Goal: Task Accomplishment & Management: Manage account settings

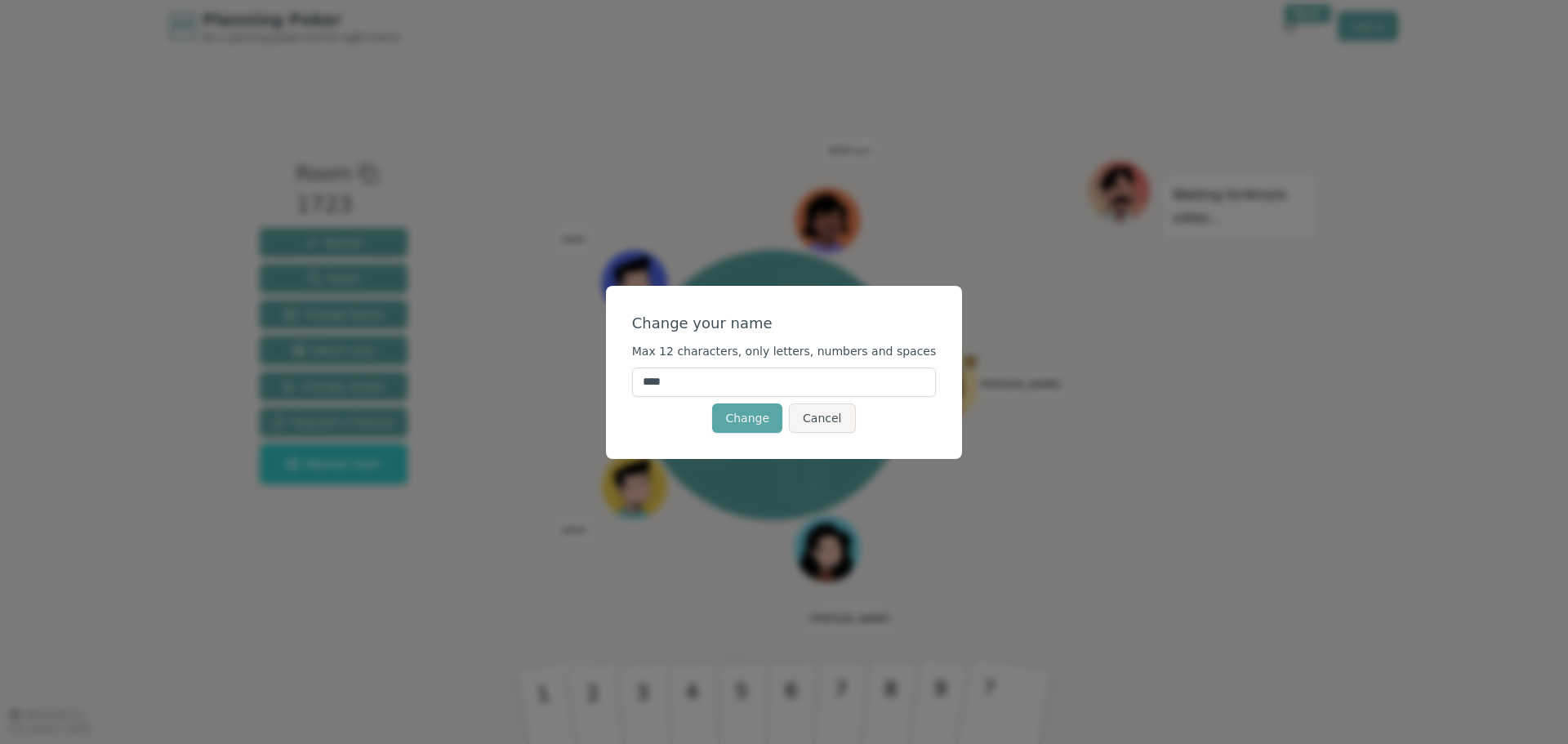
click at [751, 376] on input "****" at bounding box center [784, 382] width 305 height 29
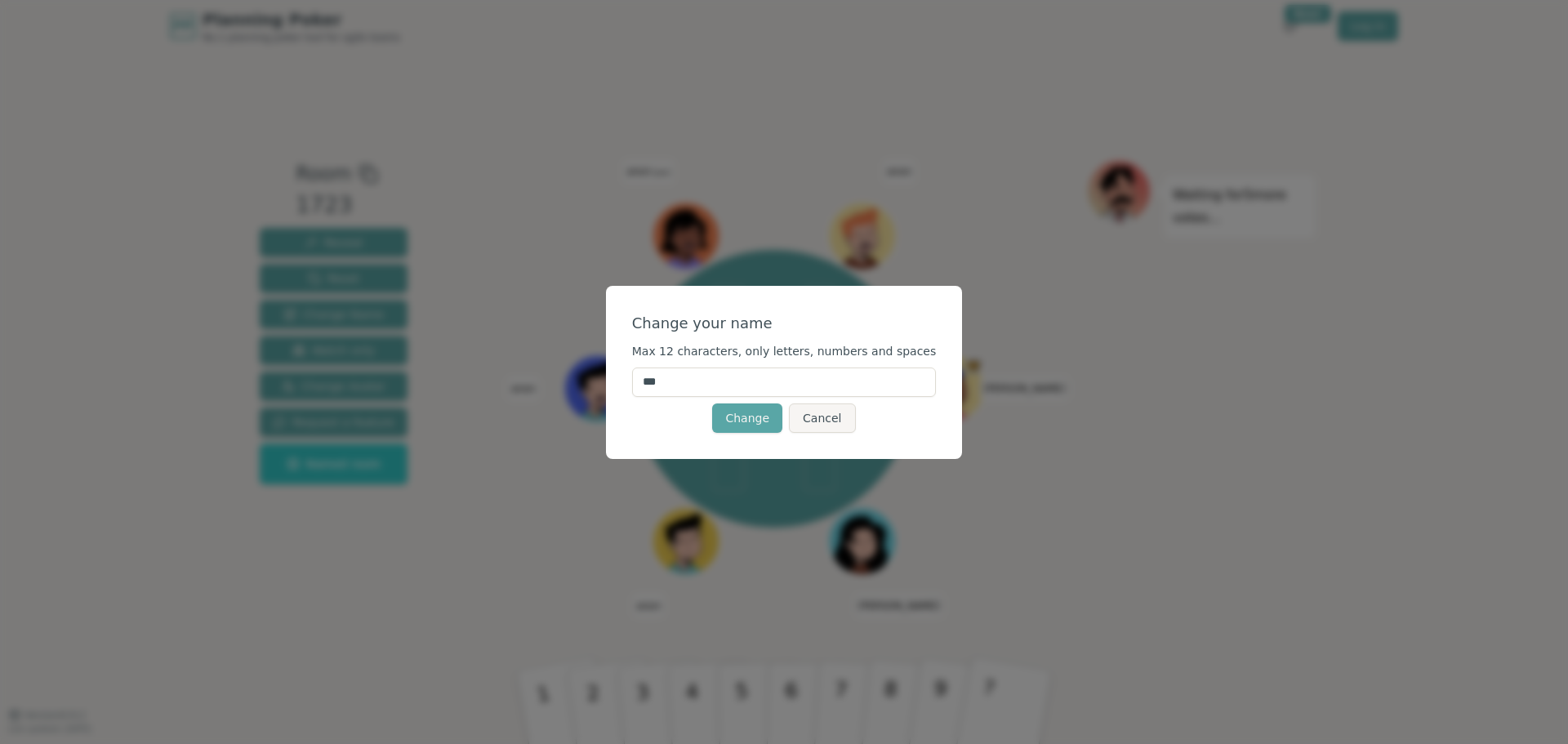
type input "****"
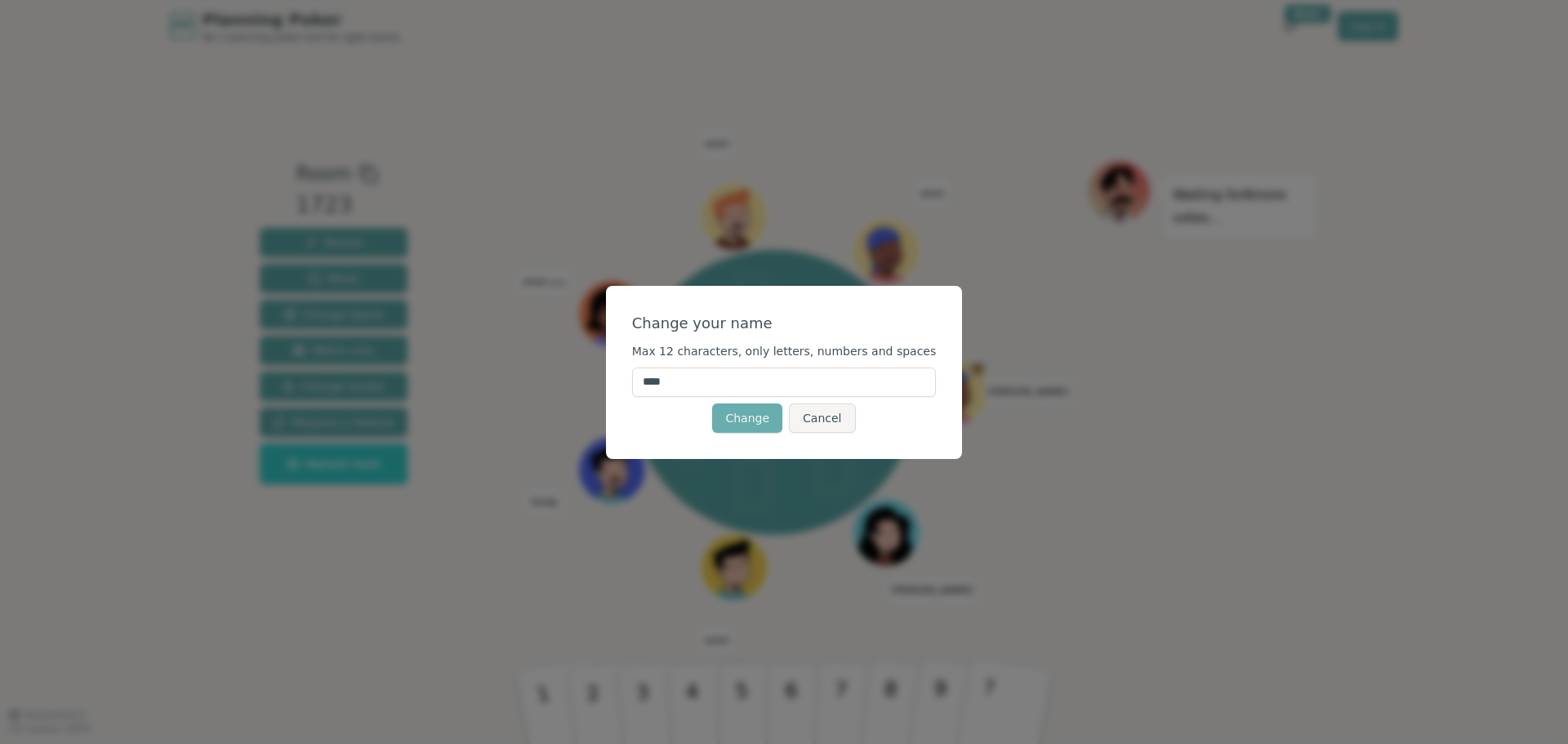
click at [759, 421] on button "Change" at bounding box center [746, 418] width 70 height 29
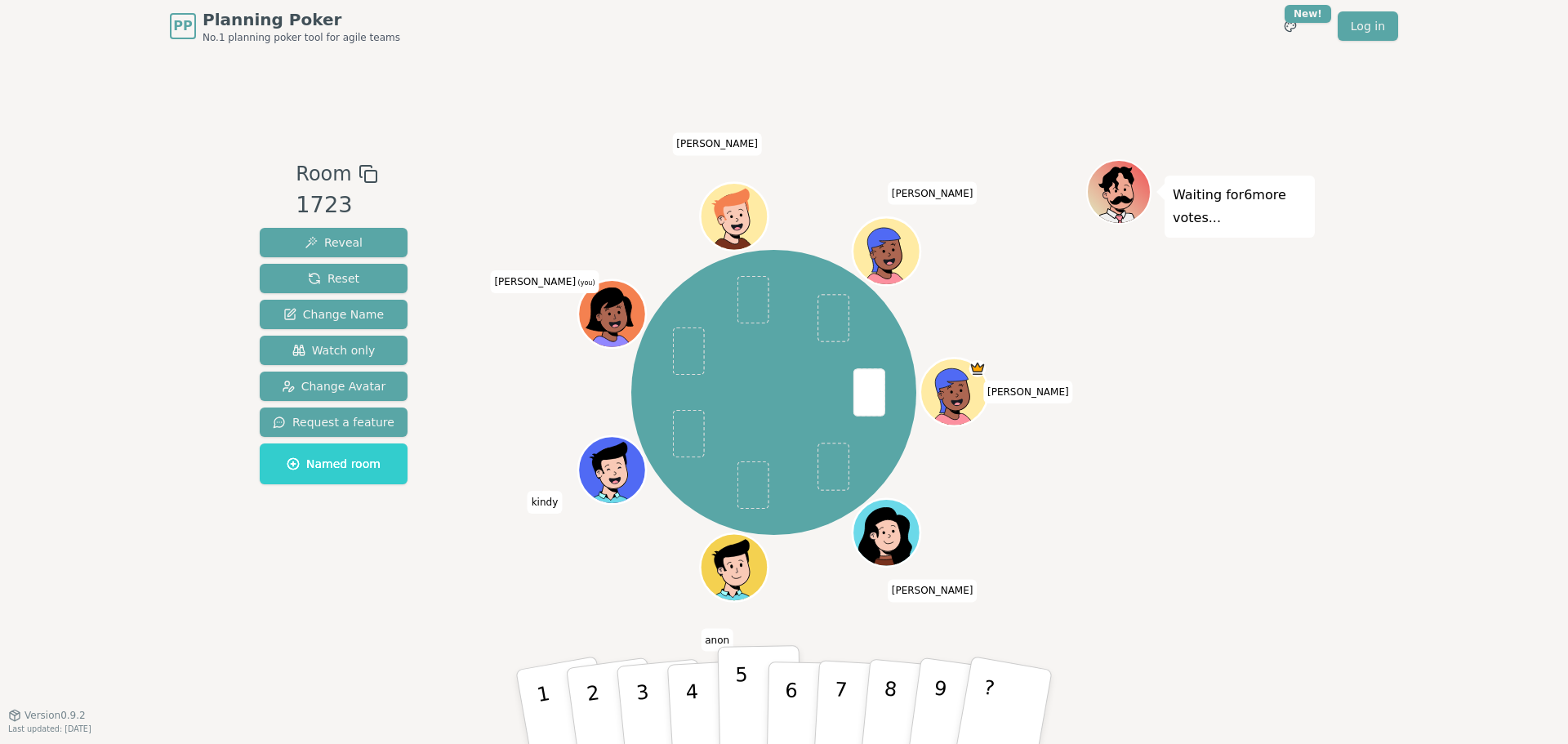
click at [743, 697] on p "5" at bounding box center [742, 708] width 14 height 89
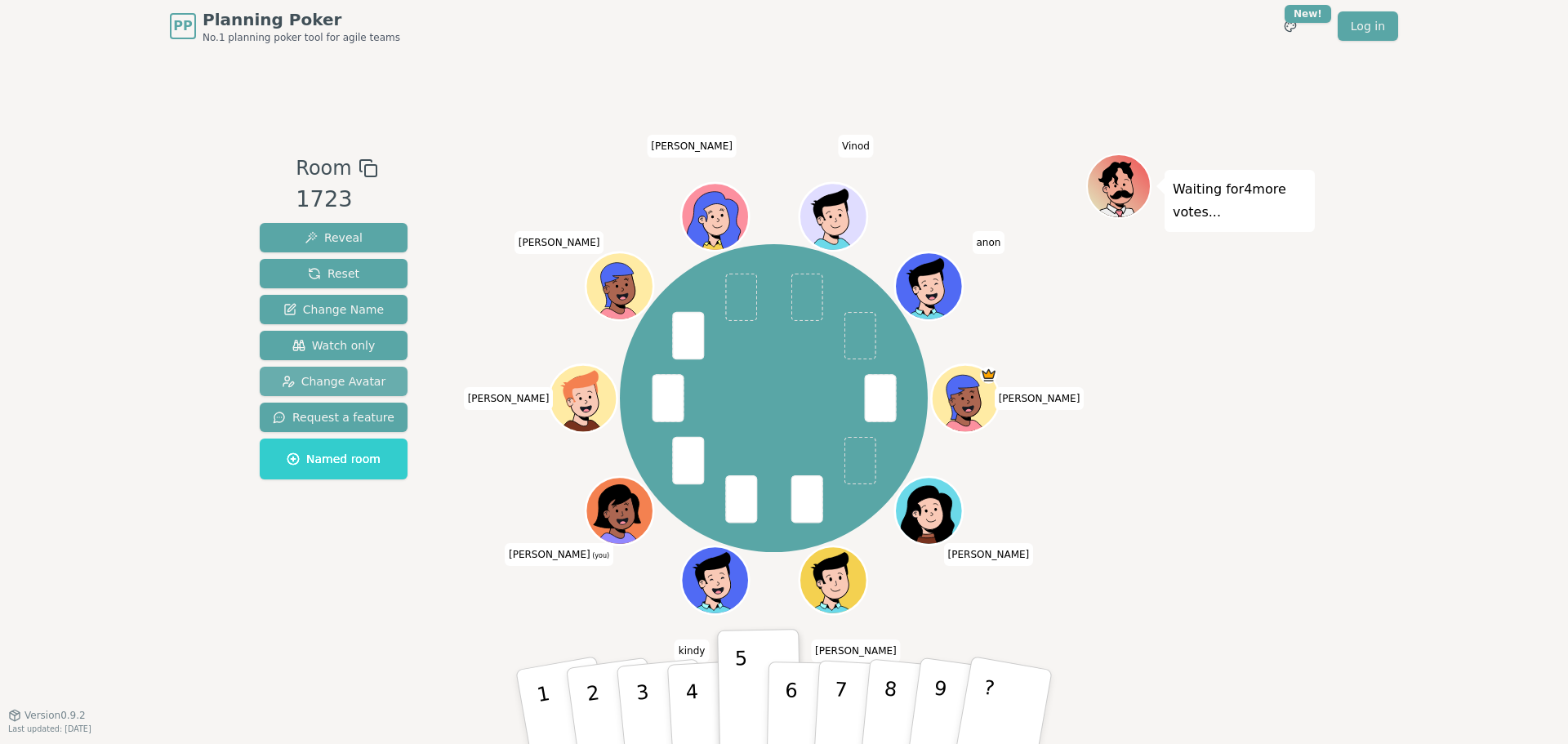
click at [343, 383] on span "Change Avatar" at bounding box center [334, 381] width 105 height 16
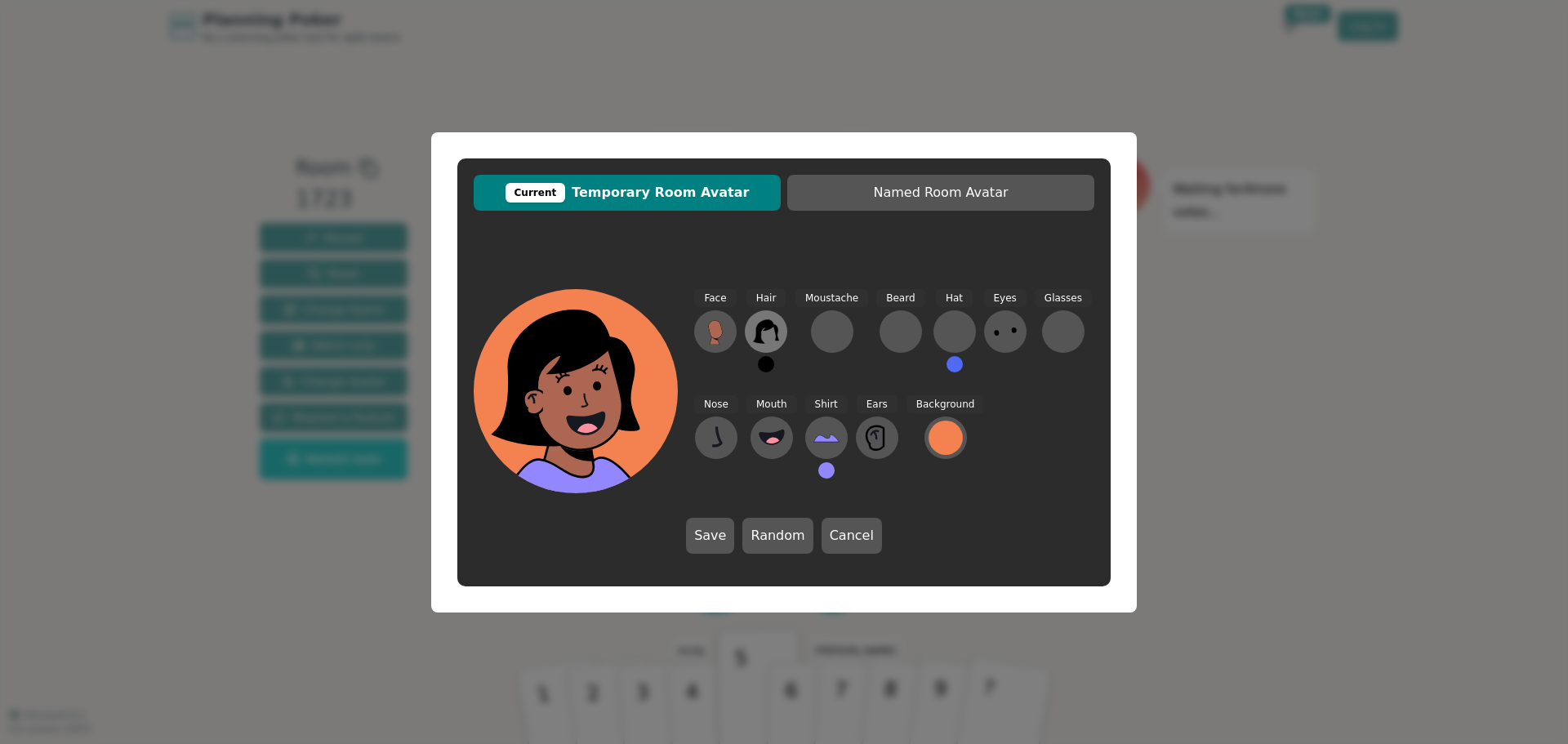
click at [768, 332] on icon at bounding box center [766, 331] width 26 height 26
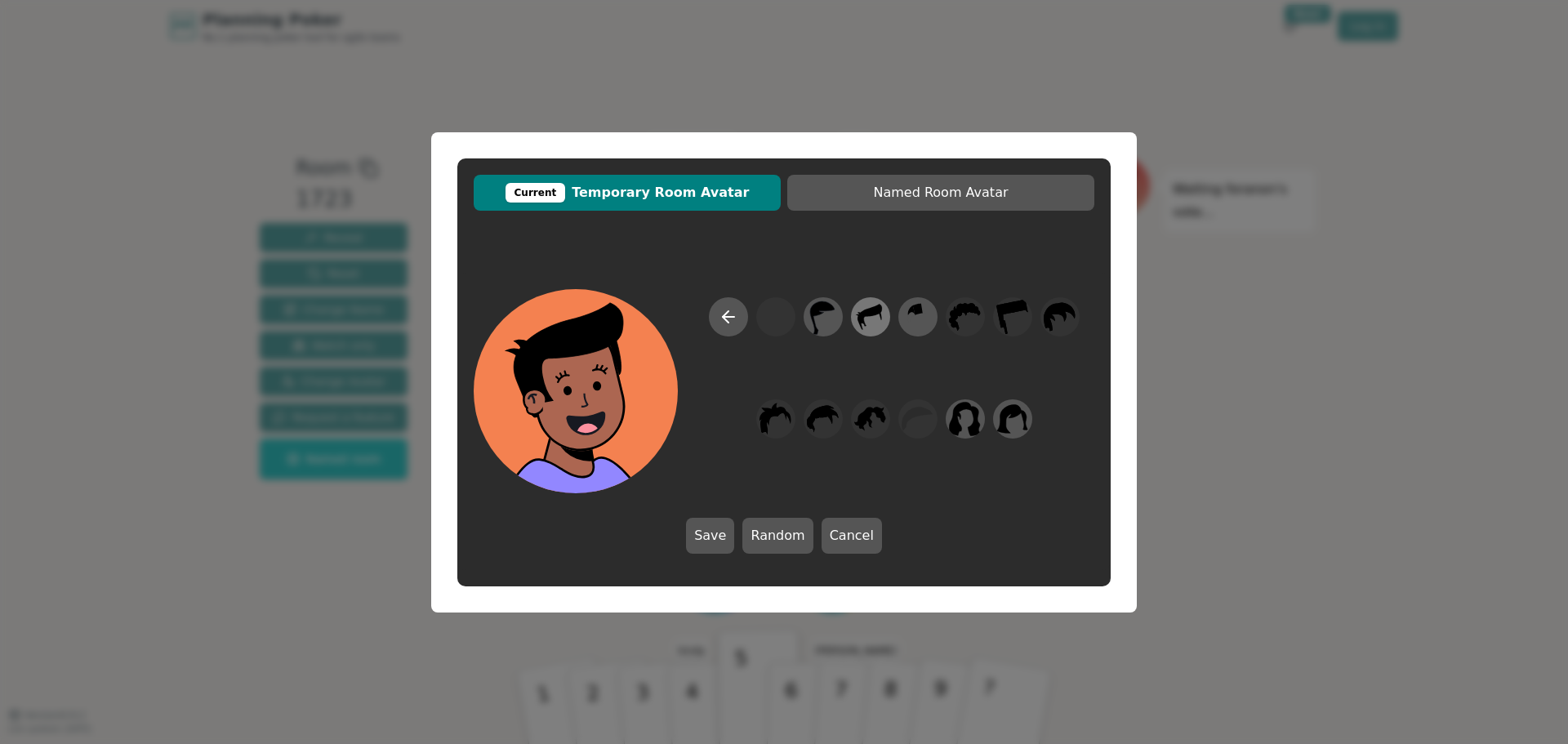
click at [872, 322] on icon at bounding box center [870, 316] width 32 height 36
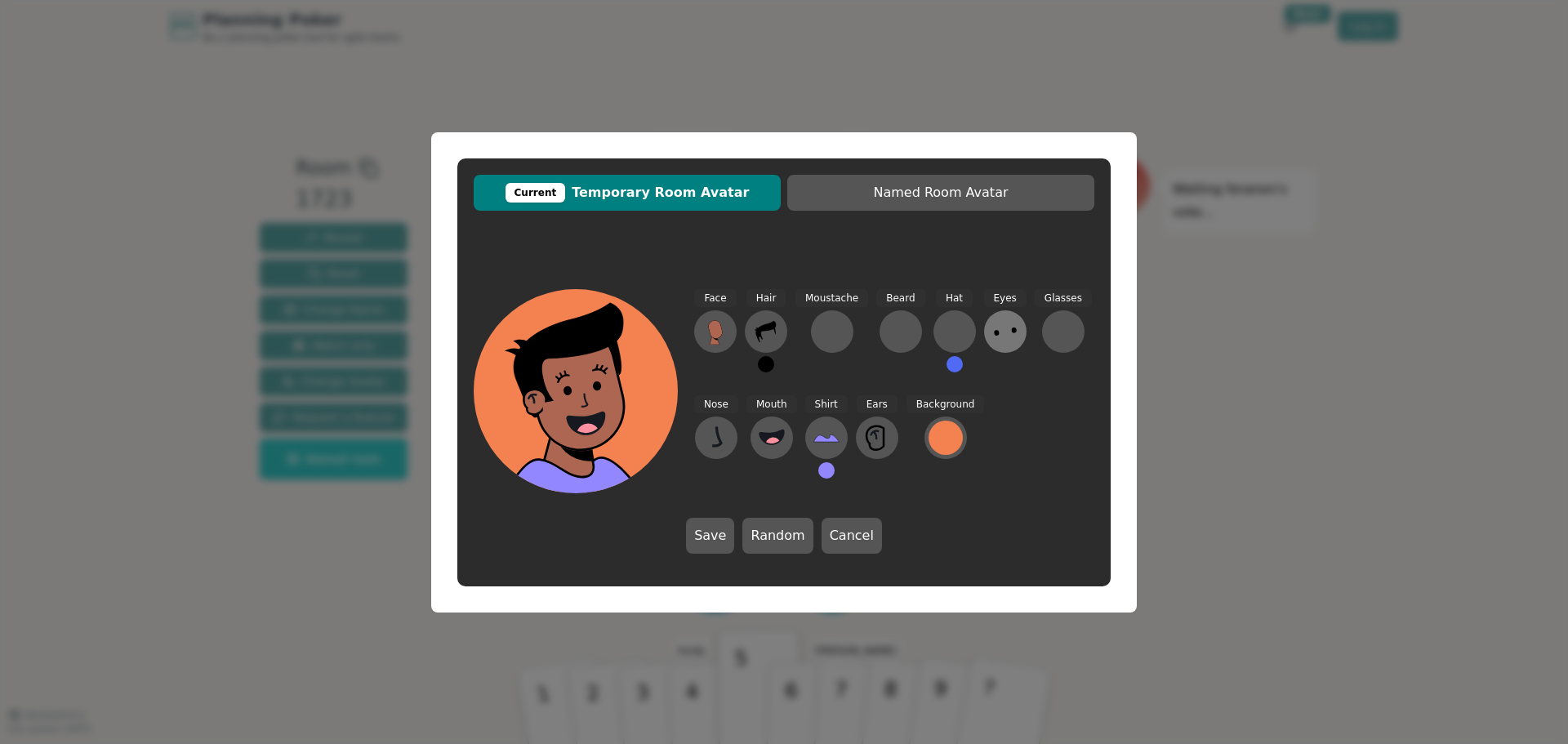
click at [995, 333] on icon at bounding box center [1005, 331] width 26 height 26
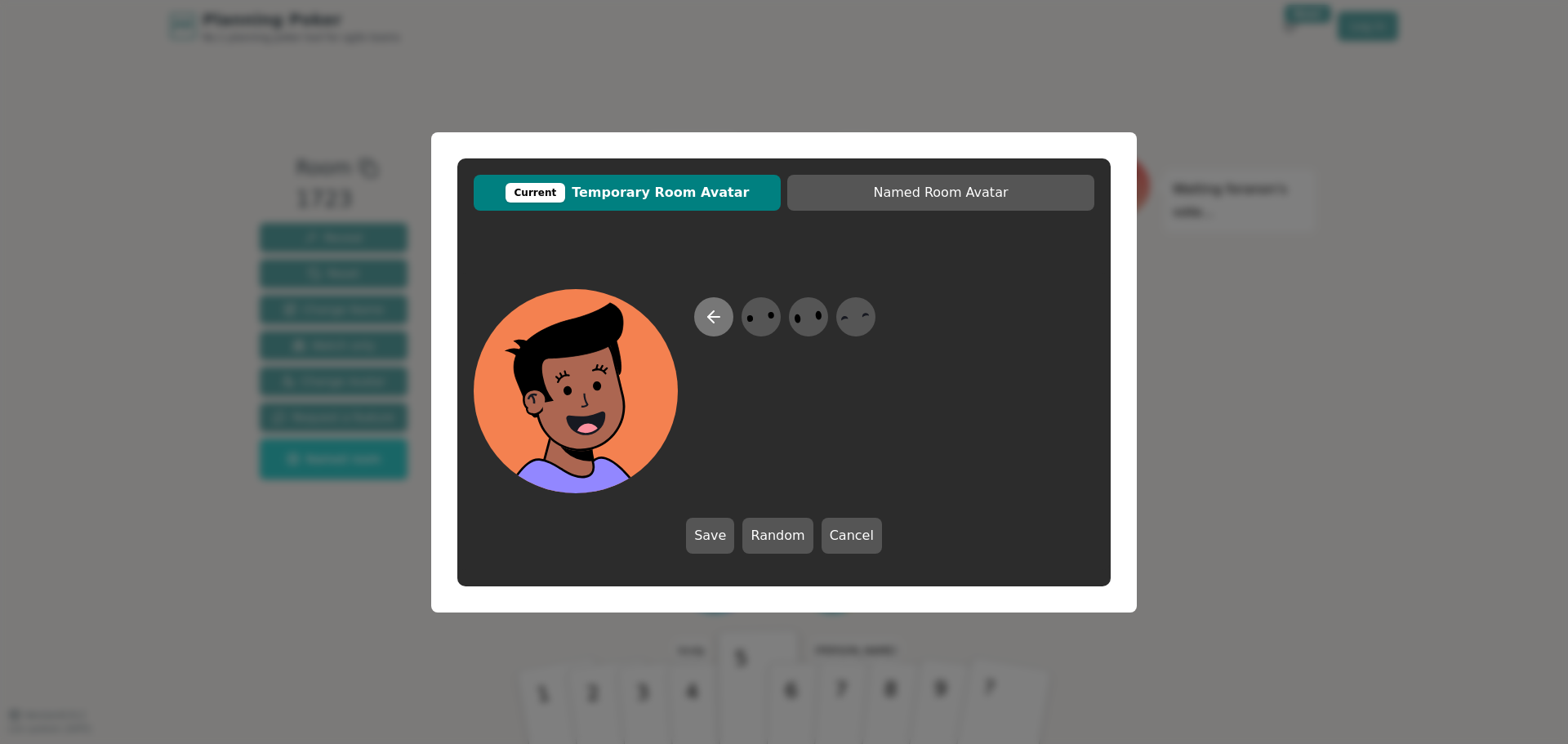
click at [715, 314] on icon at bounding box center [714, 317] width 20 height 20
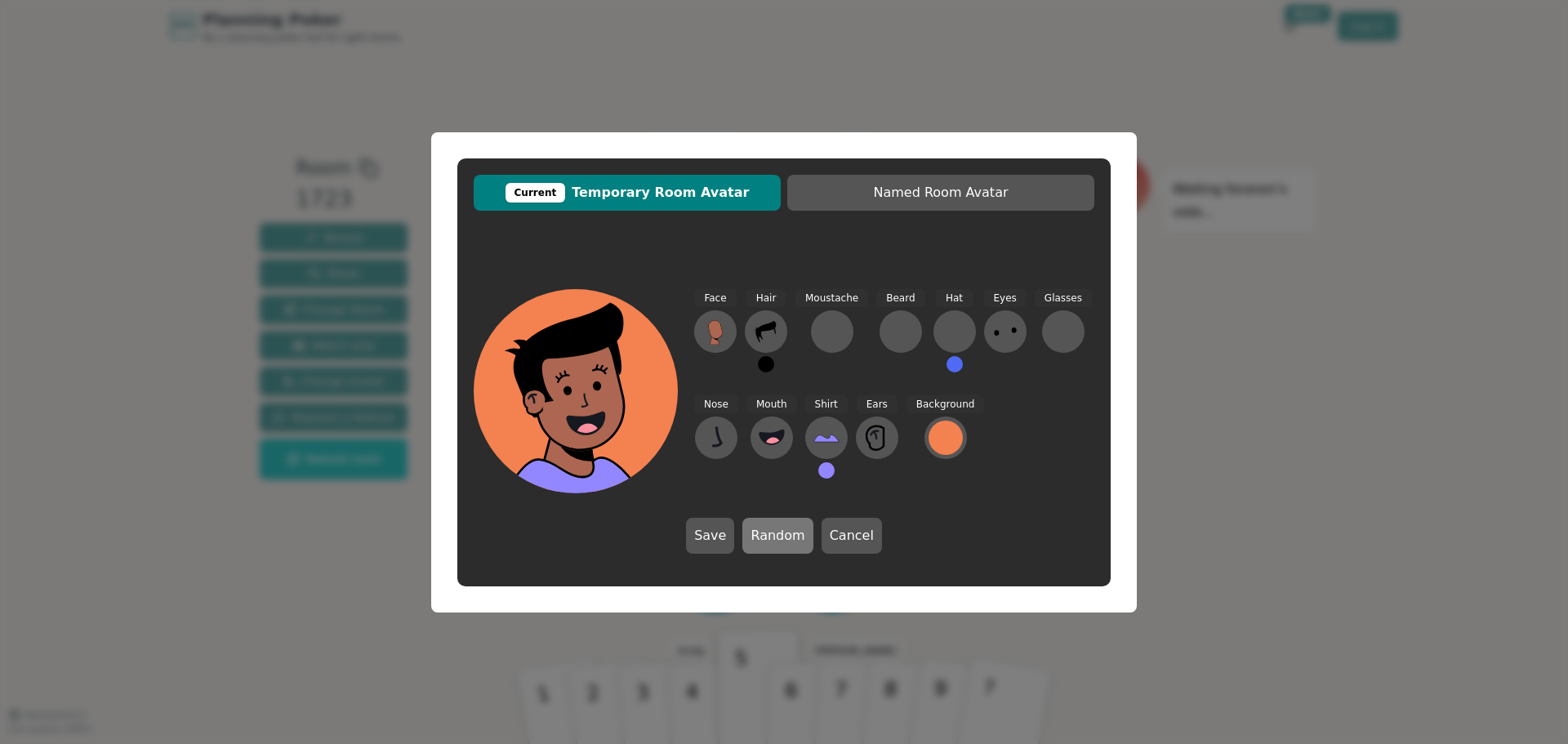
click at [791, 531] on button "Random" at bounding box center [777, 536] width 70 height 36
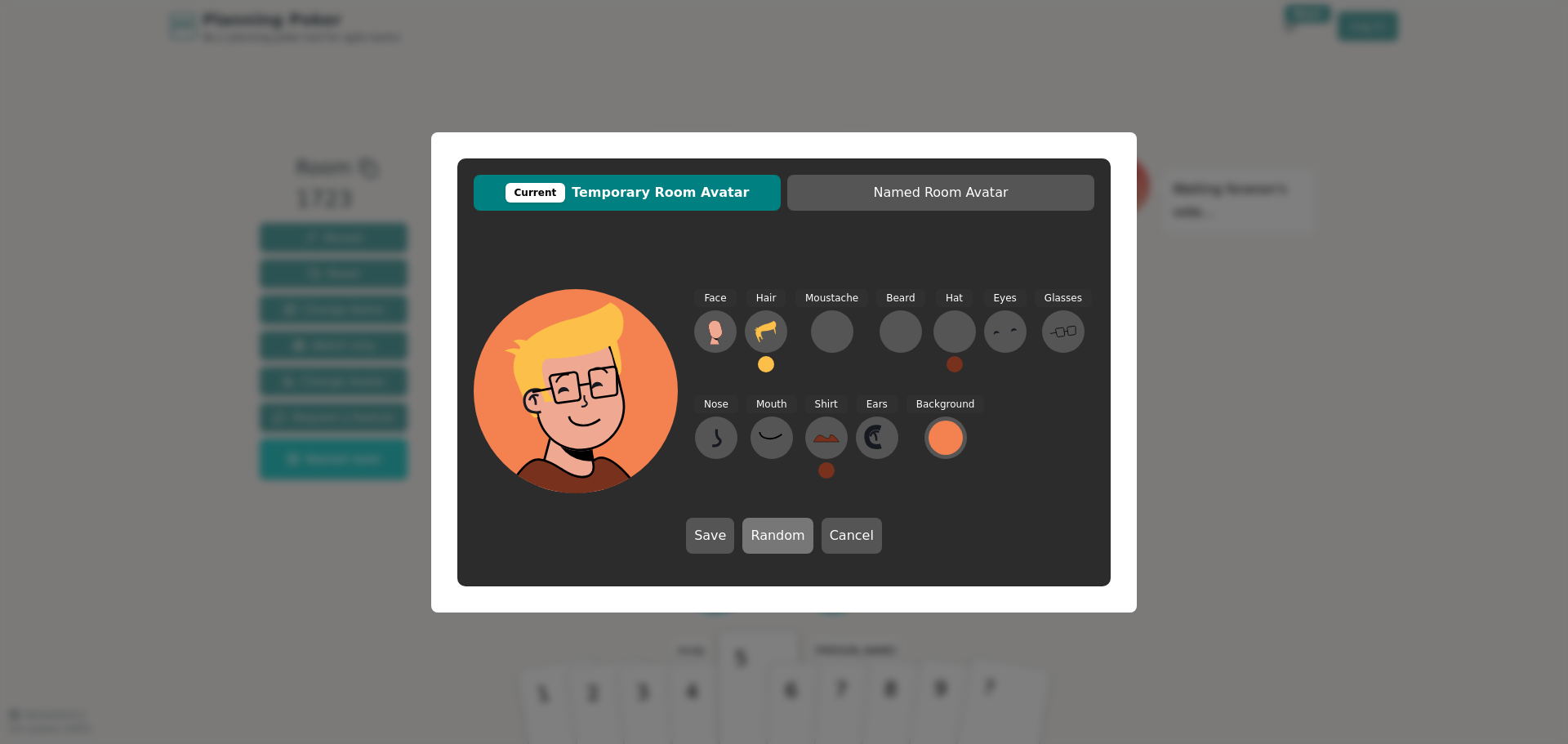
click at [791, 533] on button "Random" at bounding box center [777, 536] width 70 height 36
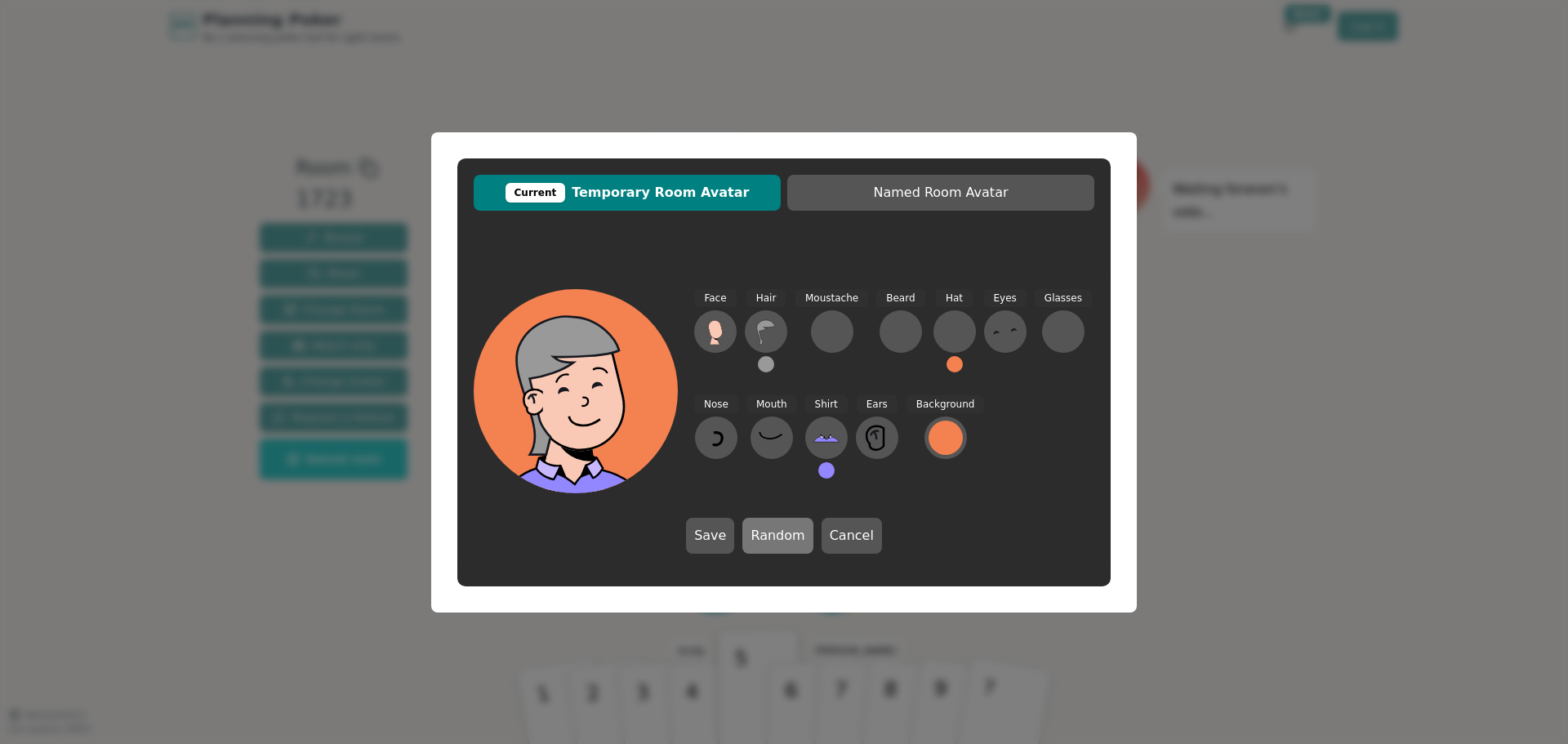
click at [786, 536] on button "Random" at bounding box center [777, 536] width 70 height 36
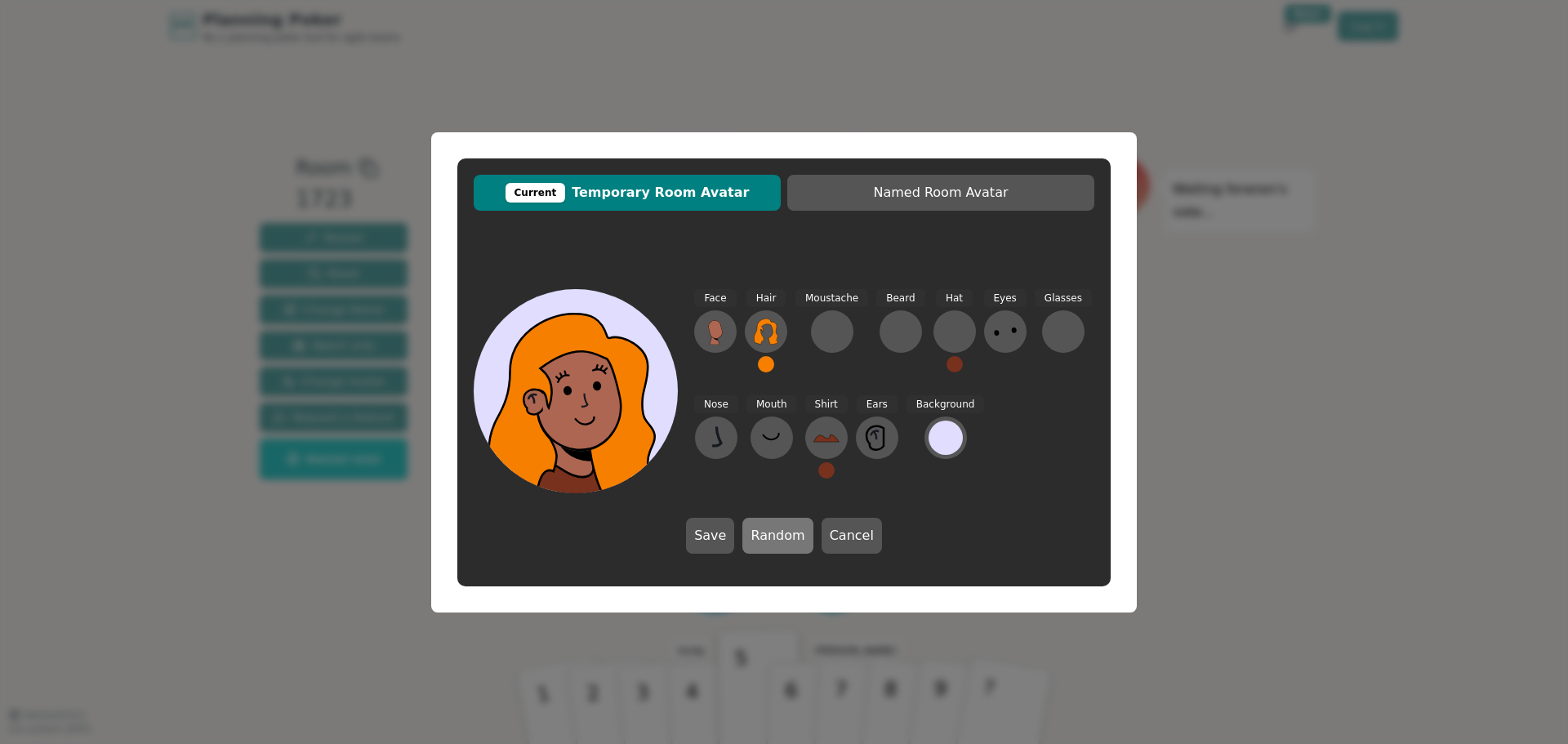
click at [786, 536] on button "Random" at bounding box center [777, 536] width 70 height 36
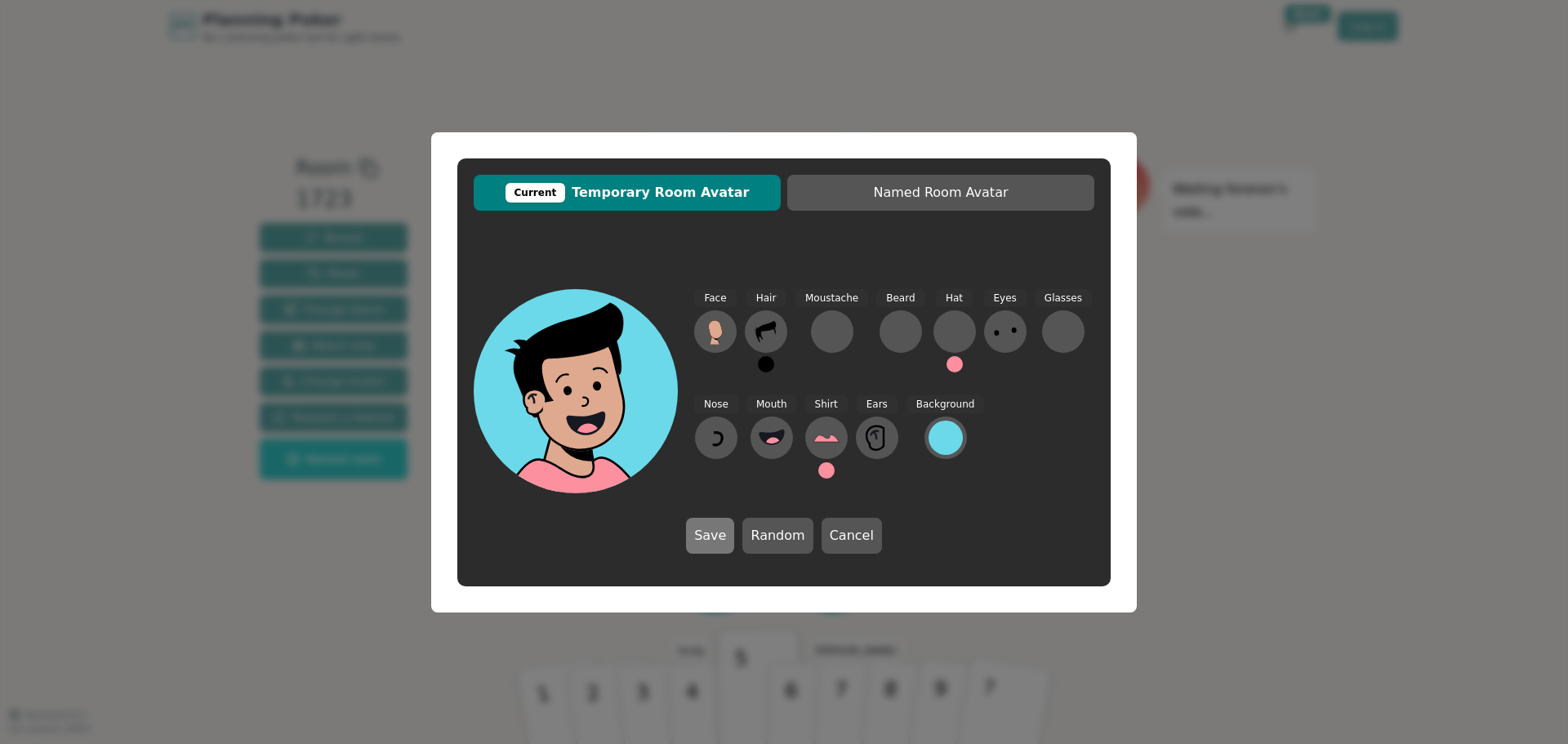
click at [712, 530] on button "Save" at bounding box center [710, 536] width 48 height 36
